Goal: Book appointment/travel/reservation

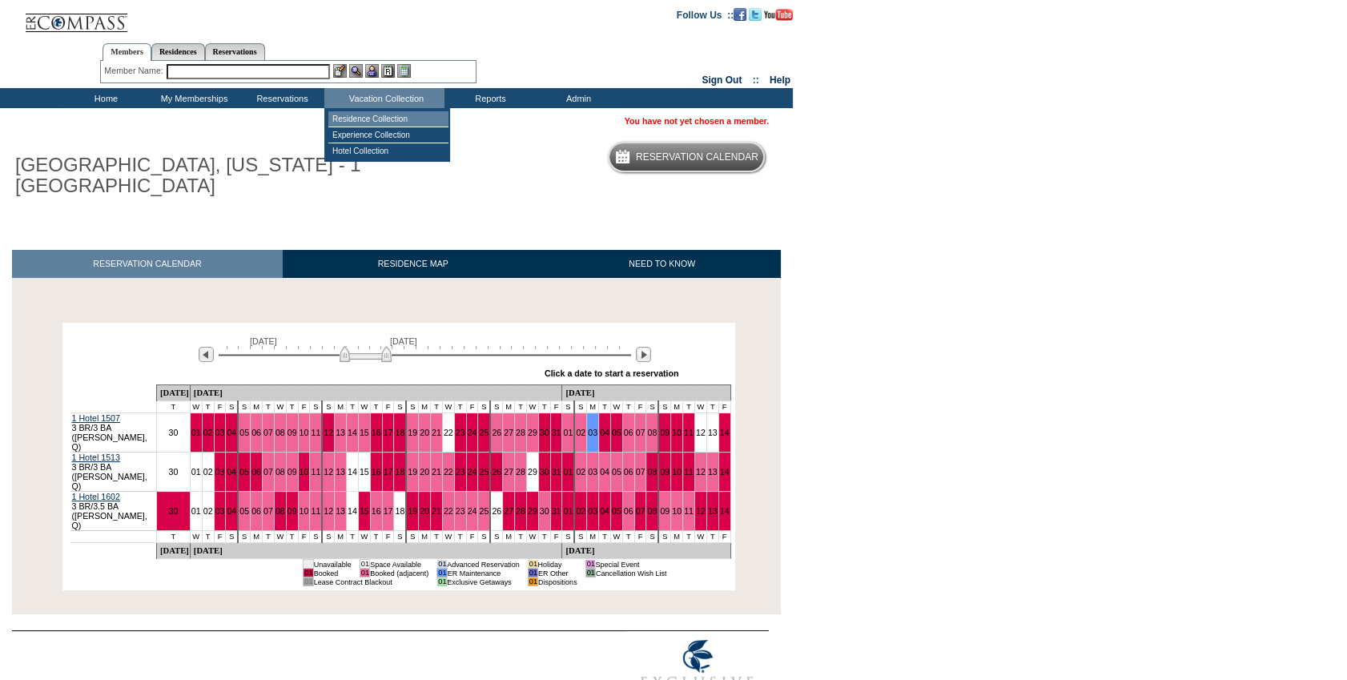
click at [388, 112] on td "Residence Collection" at bounding box center [388, 119] width 120 height 16
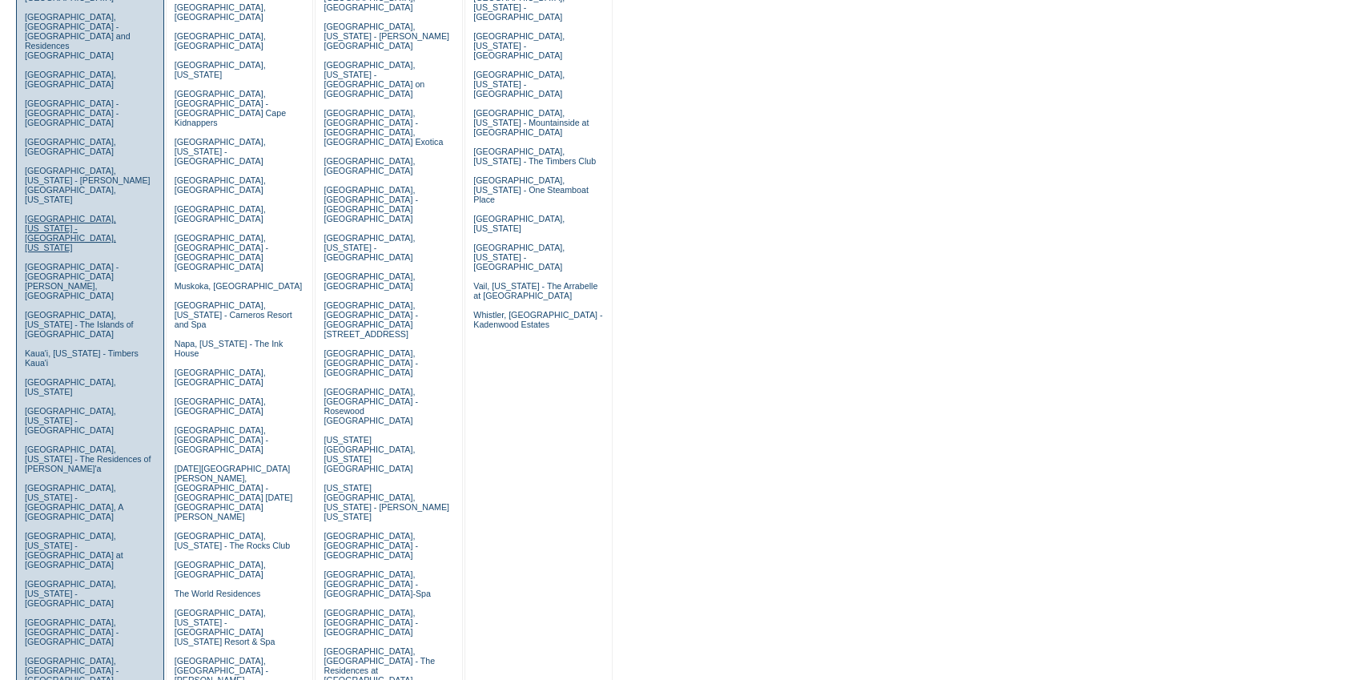
scroll to position [509, 0]
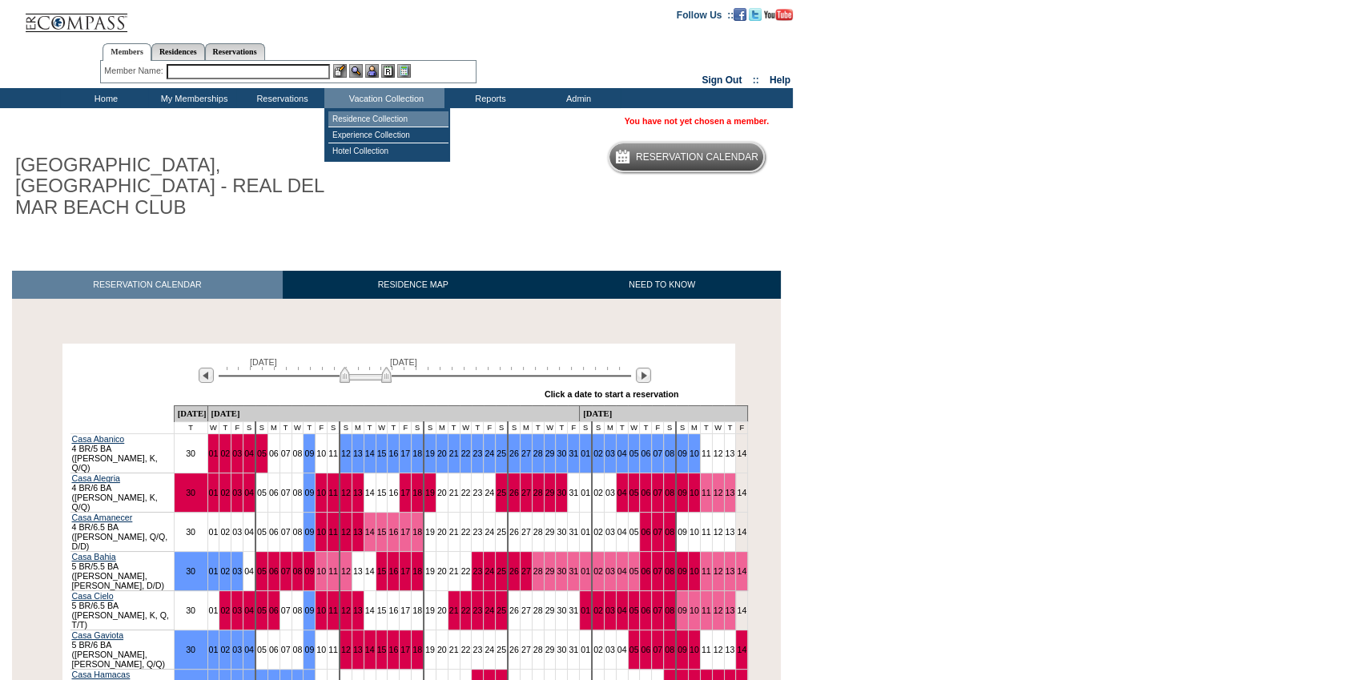
click at [382, 118] on td "Residence Collection" at bounding box center [388, 119] width 120 height 16
